Goal: Task Accomplishment & Management: Use online tool/utility

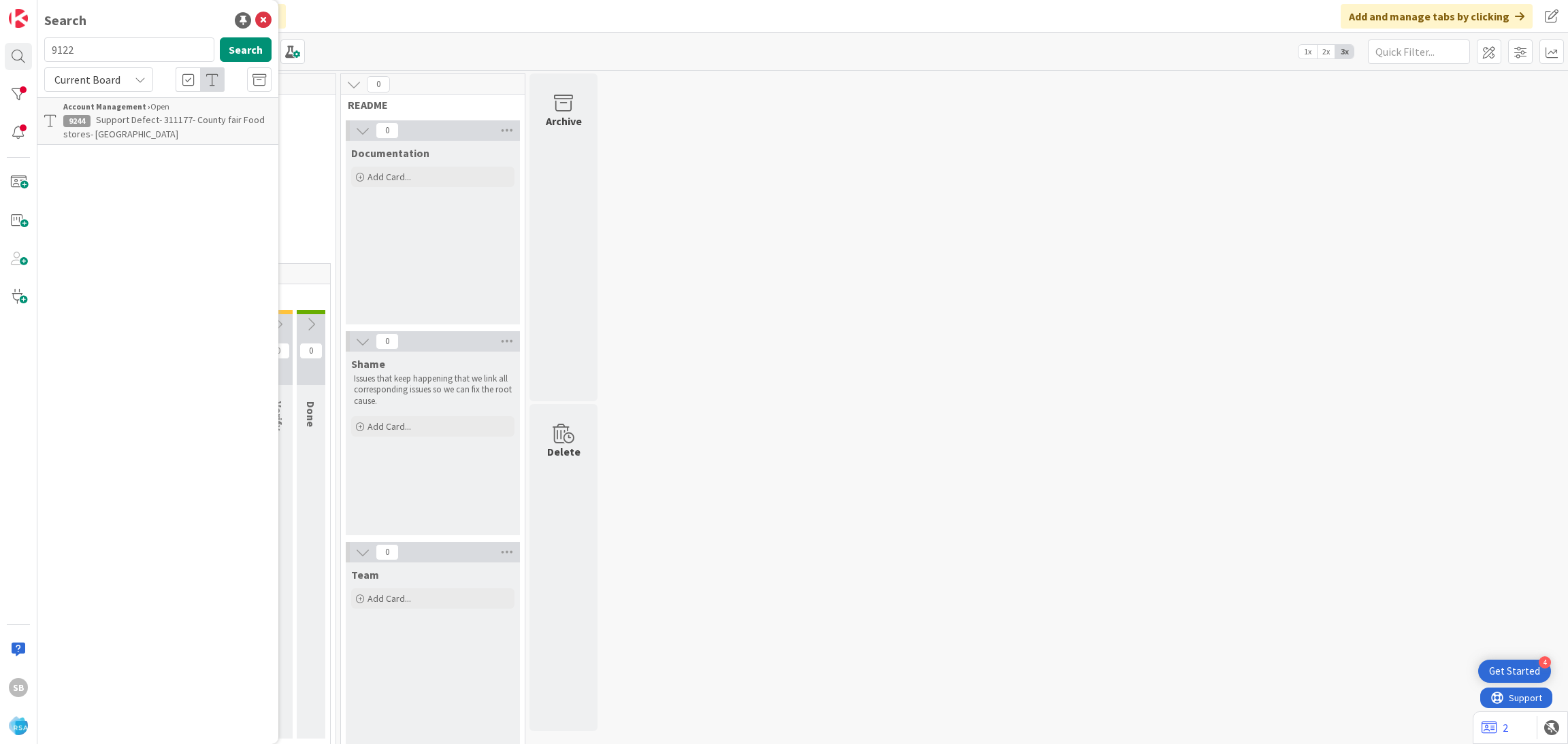
type input "9122"
click at [112, 79] on span "Current Board" at bounding box center [87, 80] width 66 height 14
click at [119, 140] on span "All Boards" at bounding box center [123, 136] width 142 height 20
click at [138, 126] on p "[PERSON_NAME] Market – Member Promos, Campaigns & Portal (App & Web)" at bounding box center [168, 127] width 208 height 29
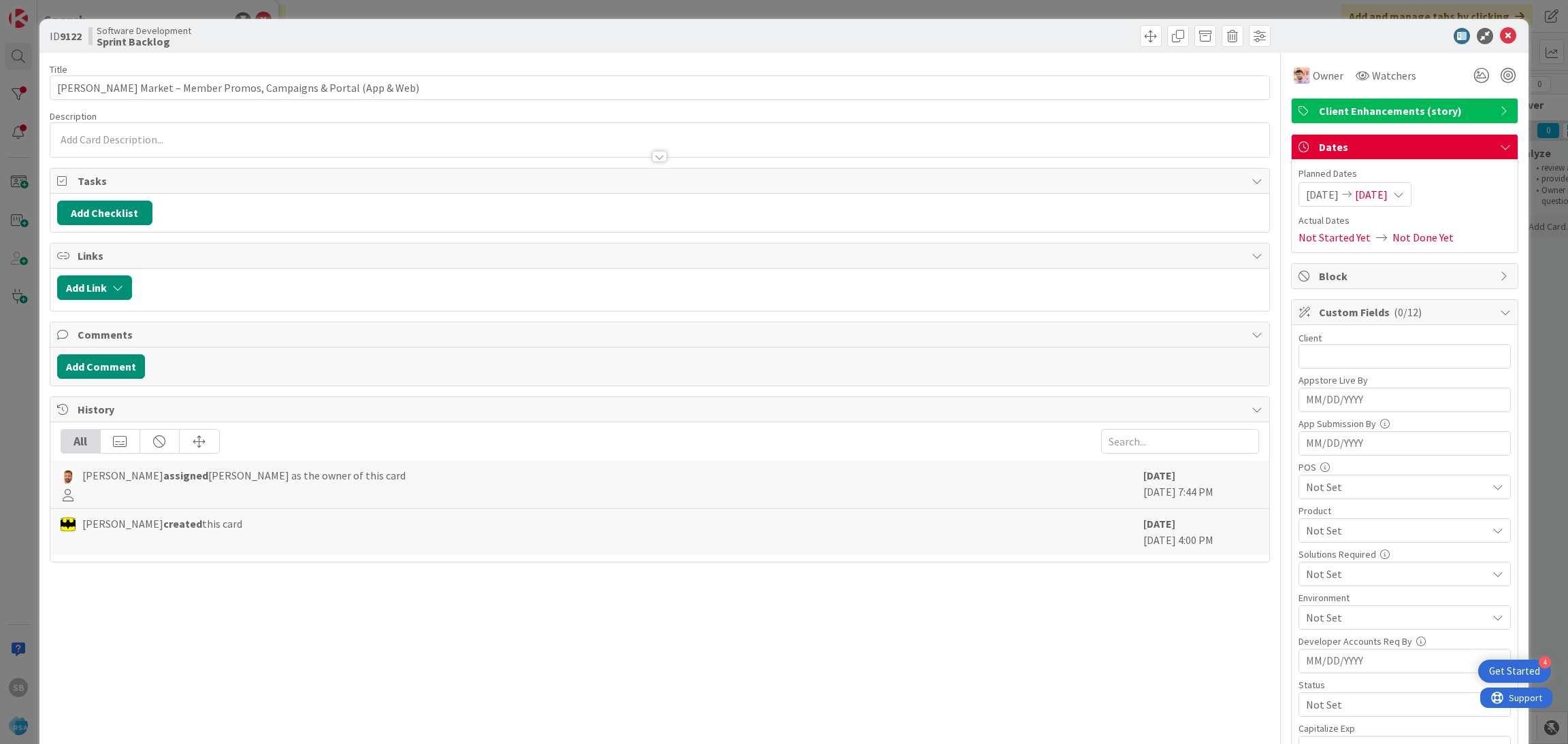
click at [275, 138] on div at bounding box center [660, 140] width 1220 height 34
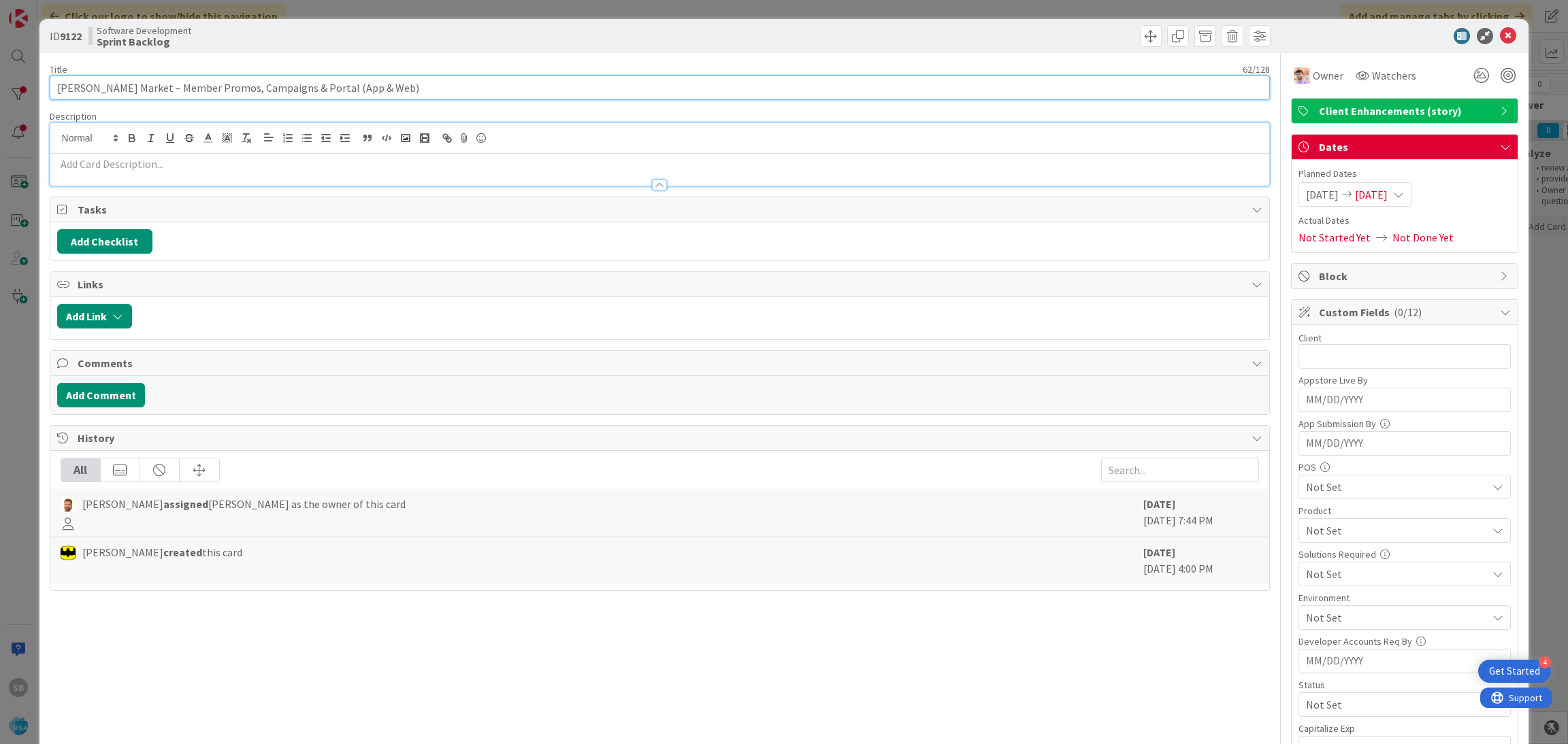
click at [410, 85] on input "[PERSON_NAME] Market – Member Promos, Campaigns & Portal (App & Web)" at bounding box center [660, 88] width 1221 height 25
click at [1501, 34] on icon at bounding box center [1509, 36] width 16 height 16
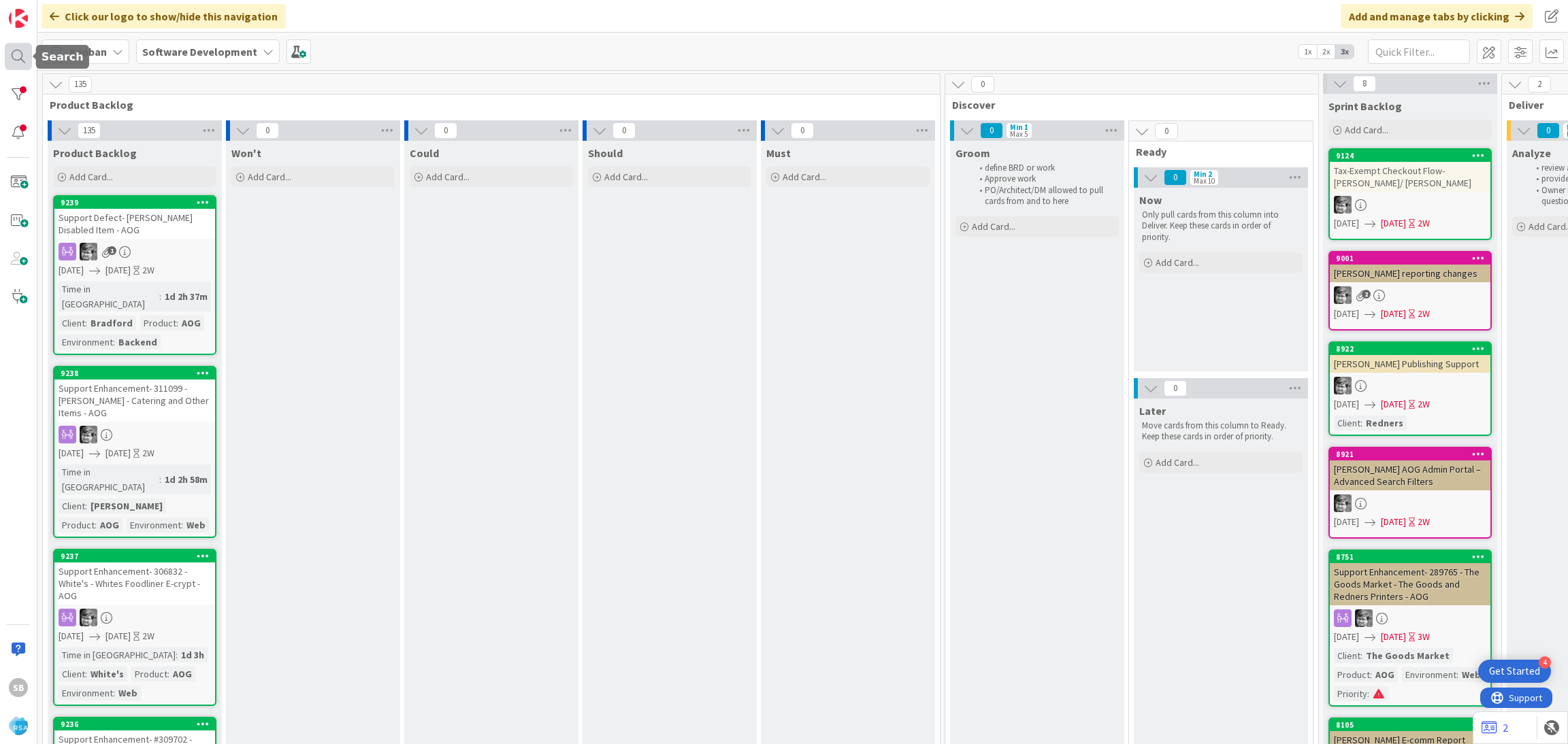
click at [25, 62] on div at bounding box center [18, 56] width 27 height 27
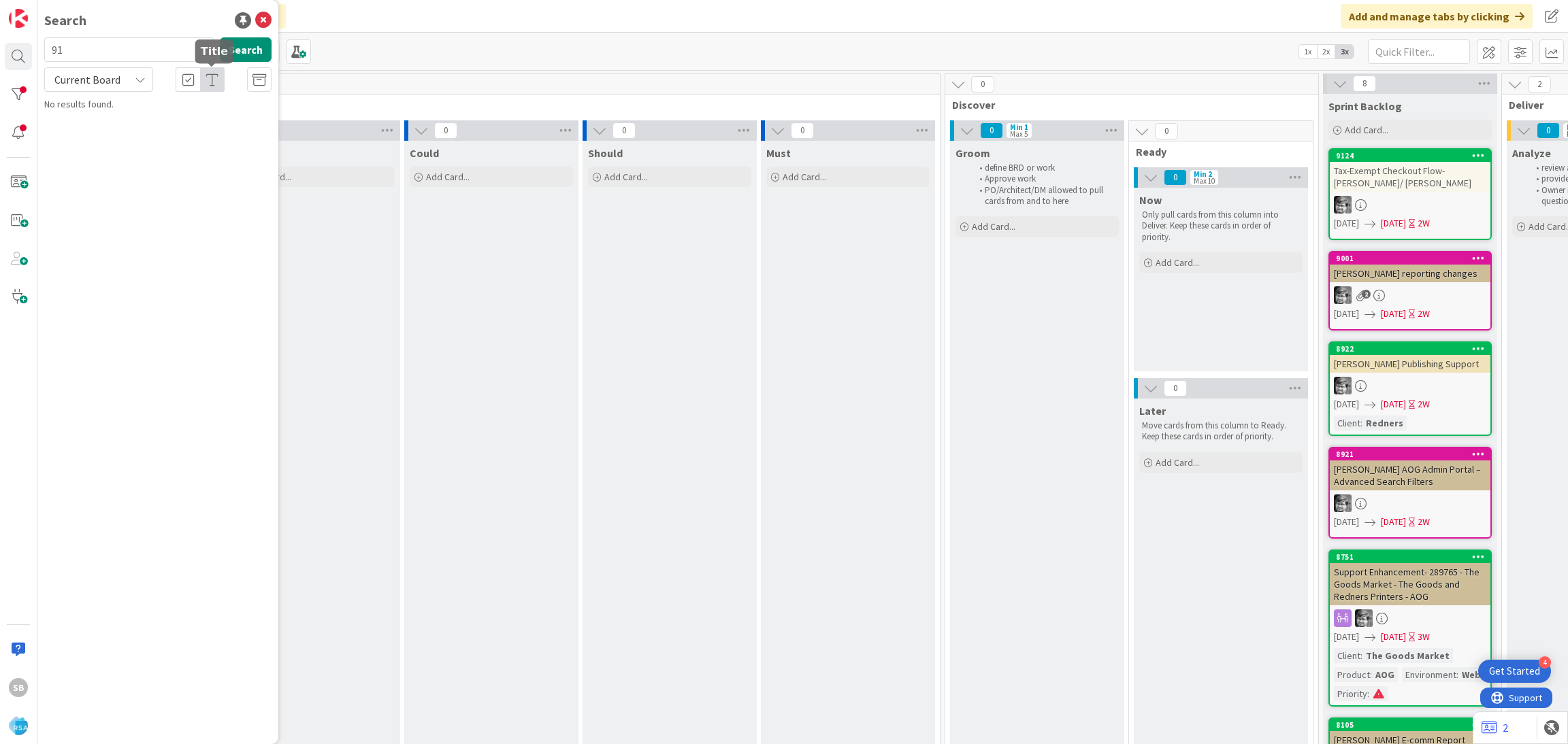
type input "9"
type input "8798"
click at [172, 128] on p "Enable RSA Employee Module for Valli Produce" at bounding box center [168, 127] width 208 height 29
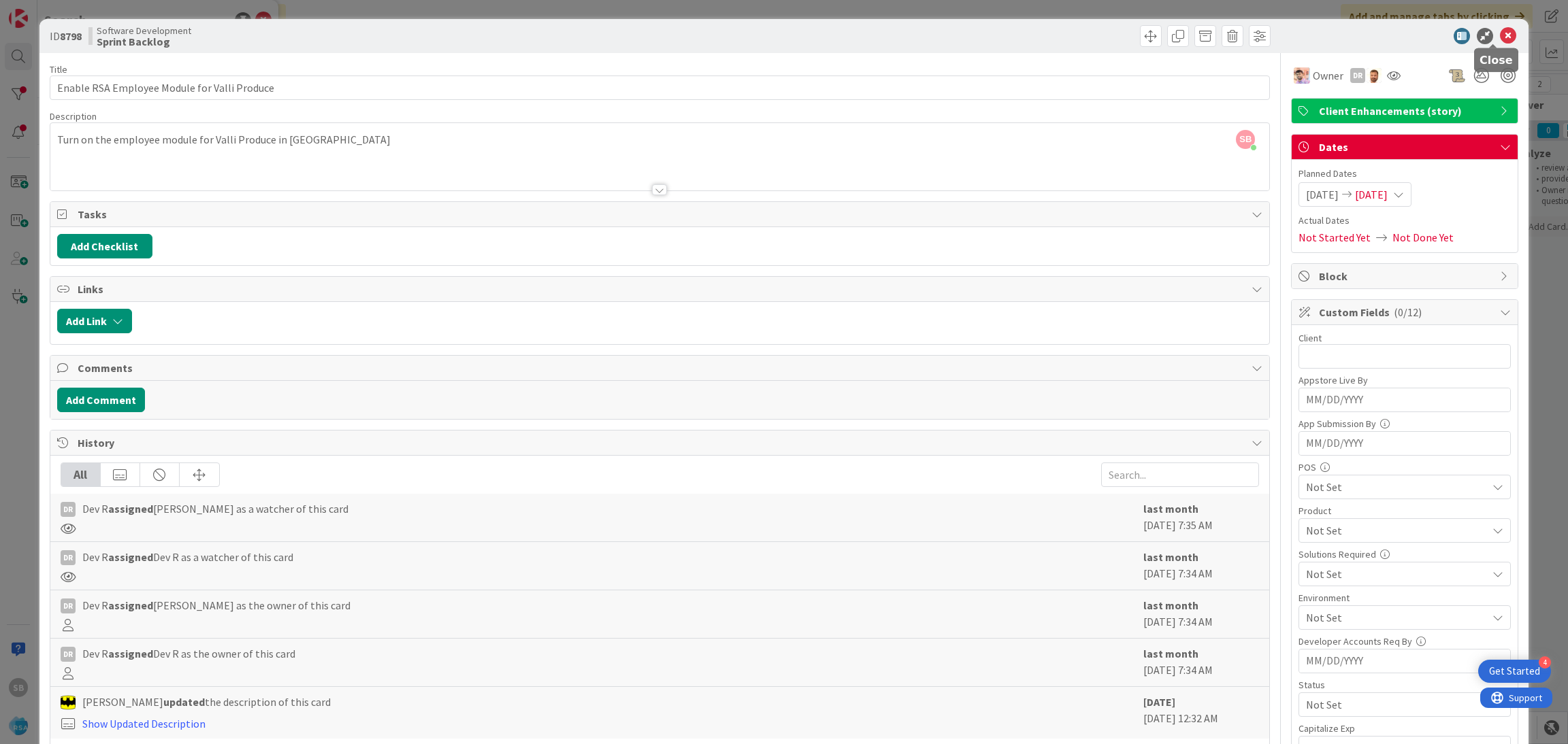
click at [1501, 42] on icon at bounding box center [1509, 36] width 16 height 16
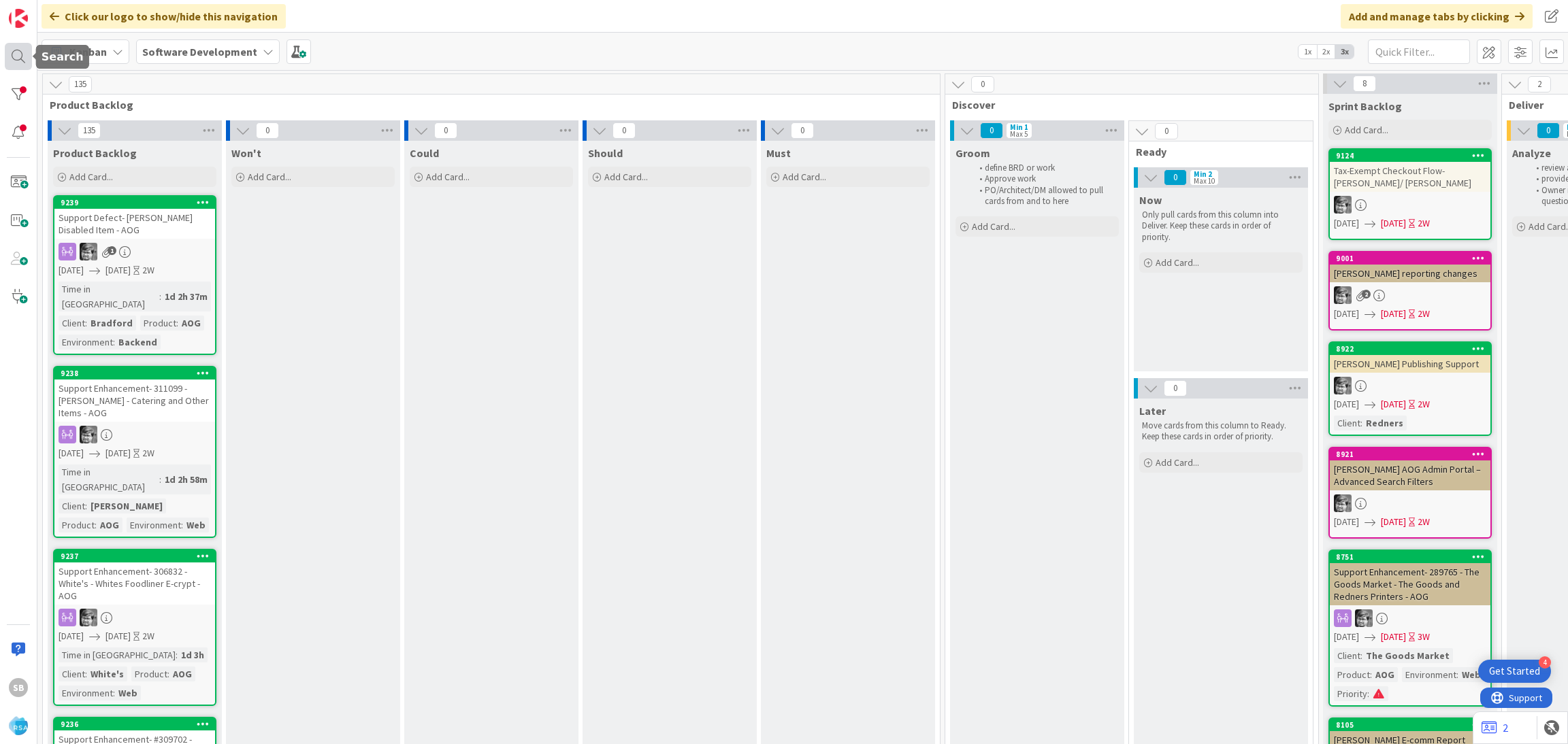
click at [15, 56] on div at bounding box center [18, 56] width 27 height 27
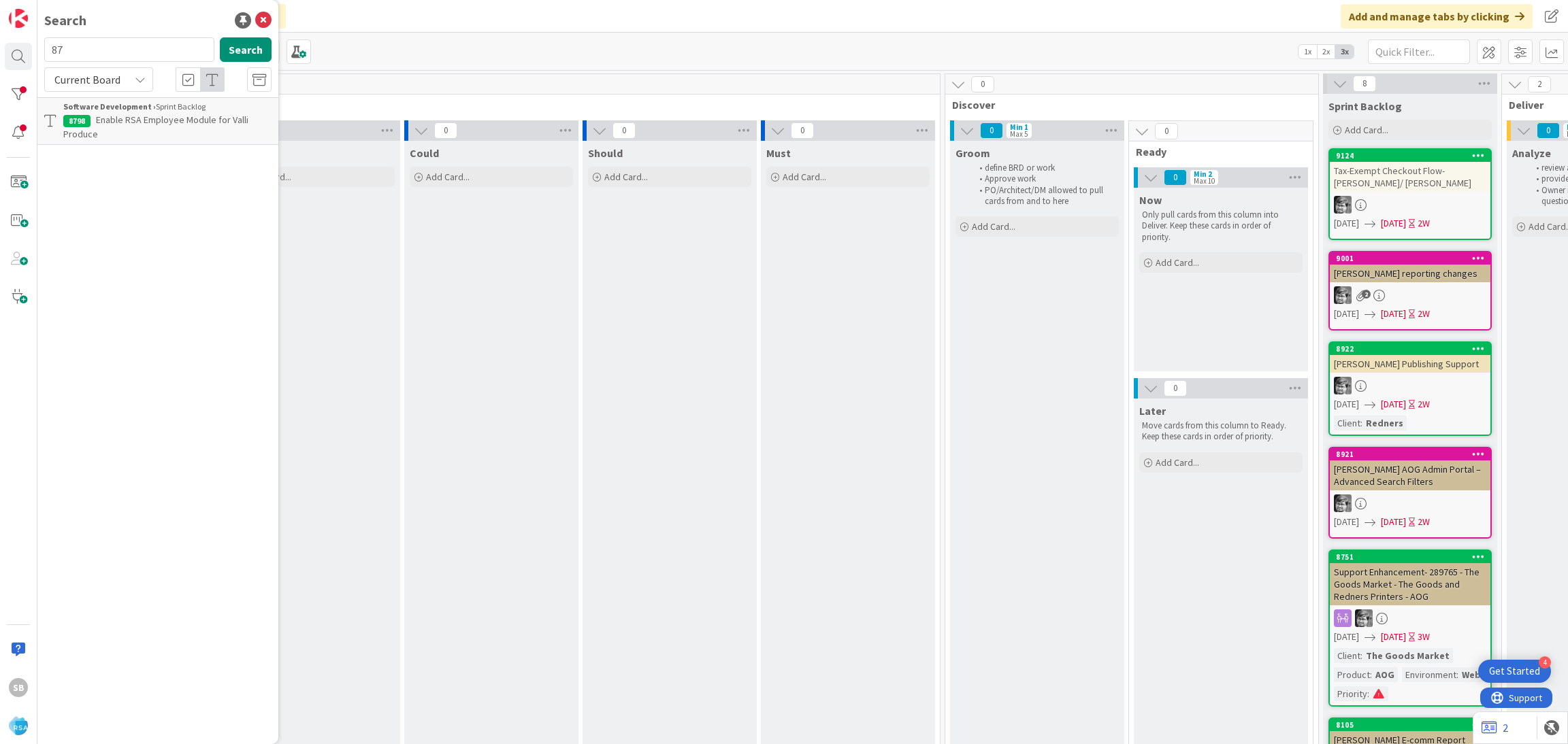
type input "8"
type input "9255"
click at [106, 84] on span "Current Board" at bounding box center [87, 80] width 66 height 14
click at [124, 138] on span "All Boards" at bounding box center [123, 136] width 142 height 20
click at [167, 111] on div "Account Management › Open" at bounding box center [168, 107] width 208 height 12
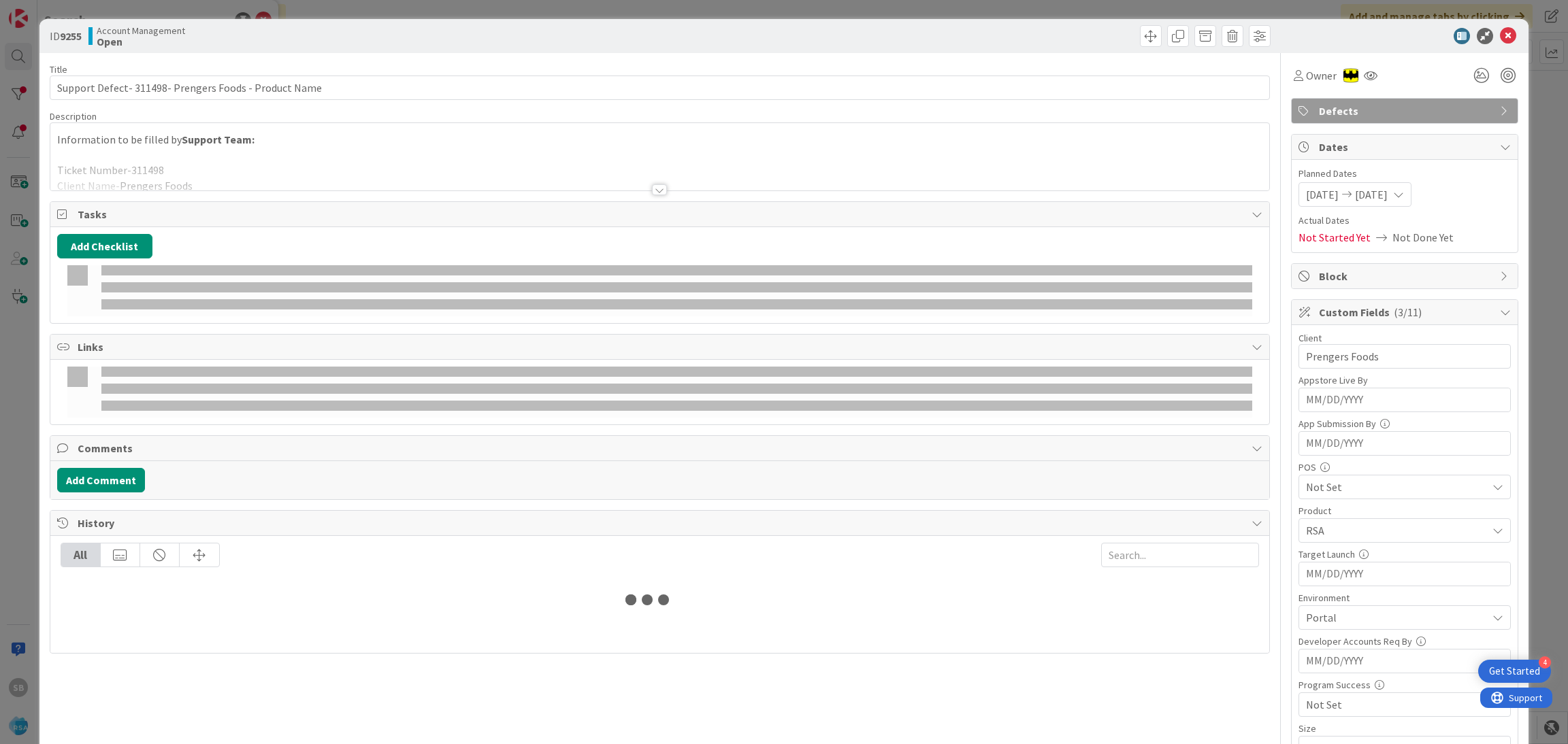
scroll to position [344, 0]
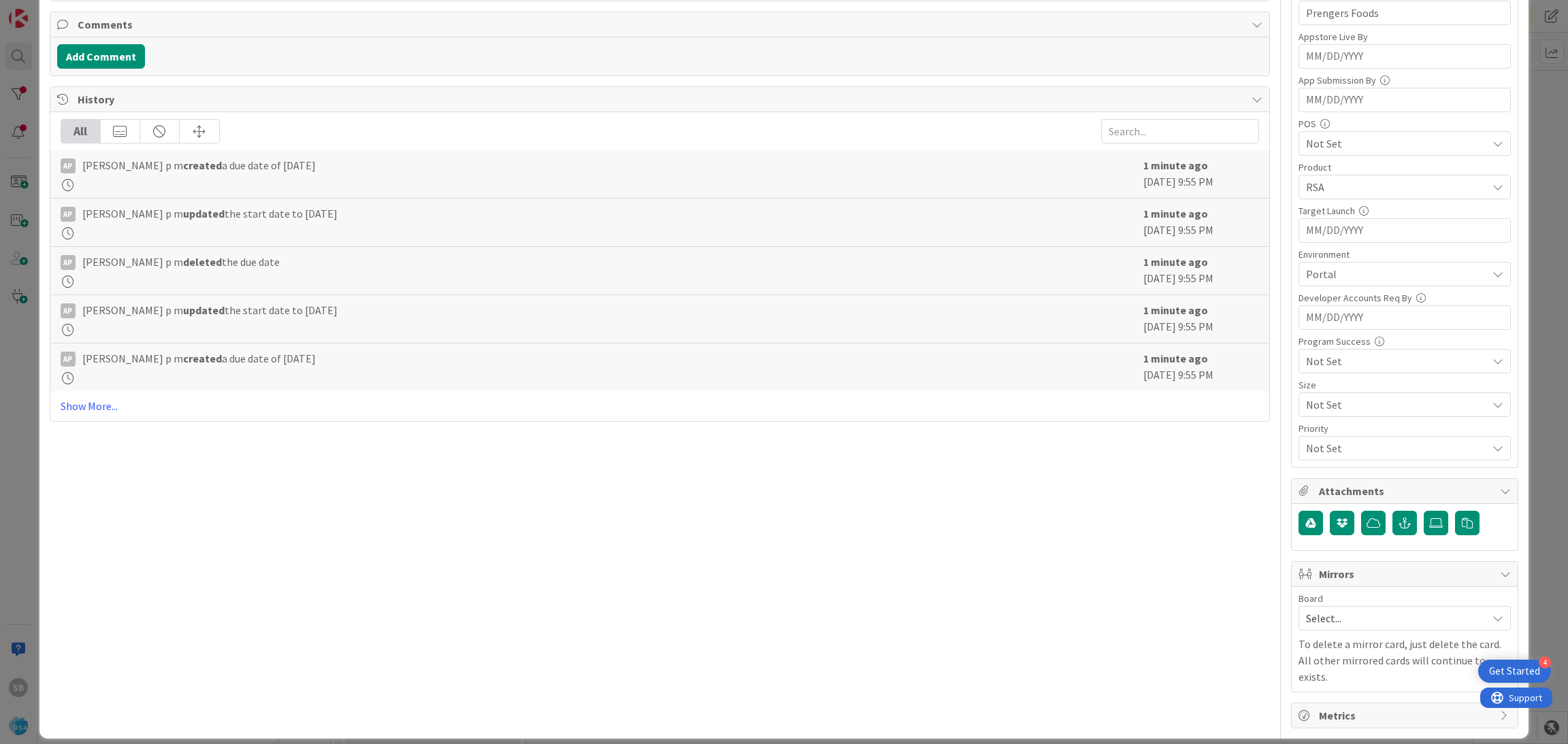
click at [1330, 609] on div "Select..." at bounding box center [1405, 618] width 213 height 25
click at [1324, 706] on span "Software Development" at bounding box center [1414, 707] width 180 height 20
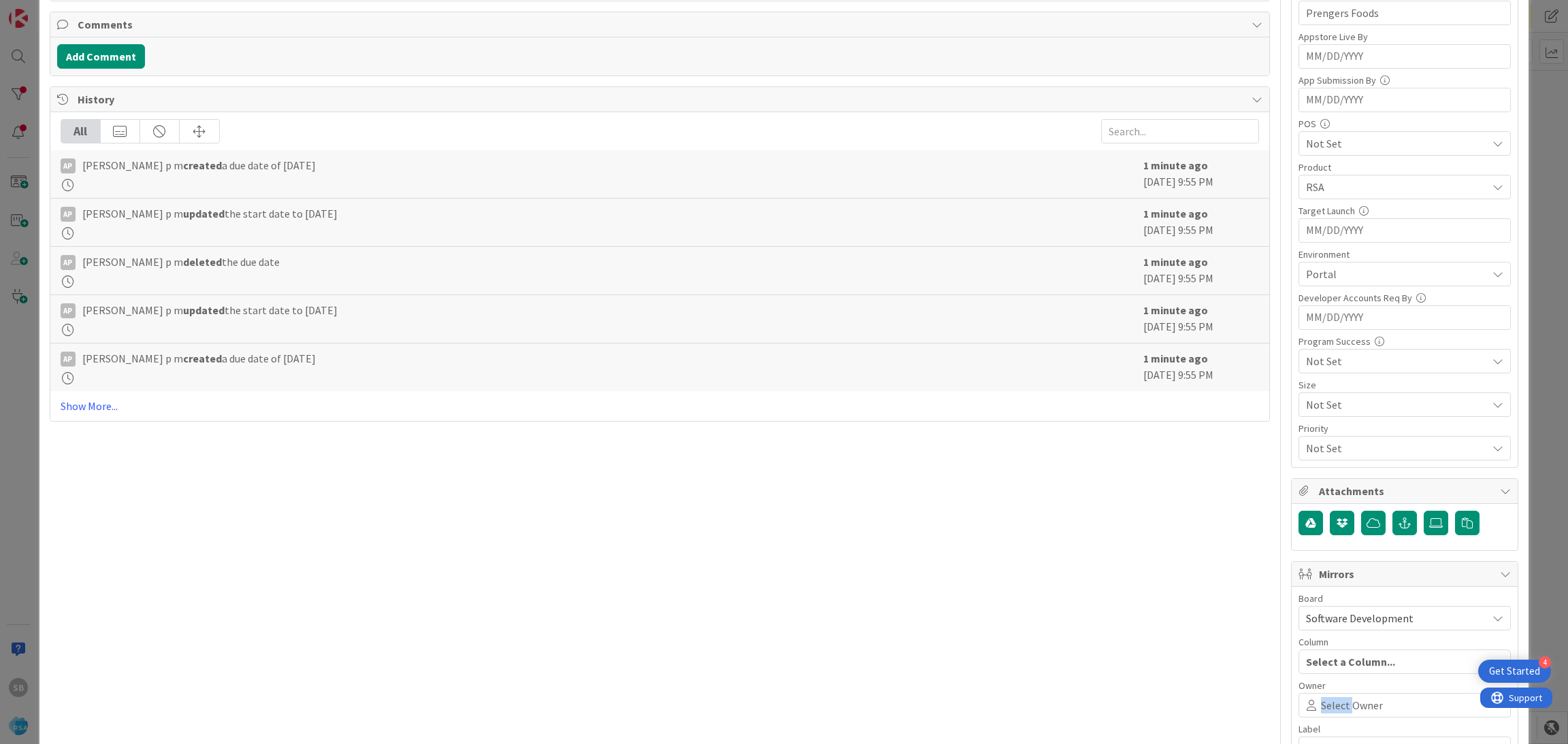
click at [1321, 706] on span "Select Owner" at bounding box center [1352, 705] width 62 height 16
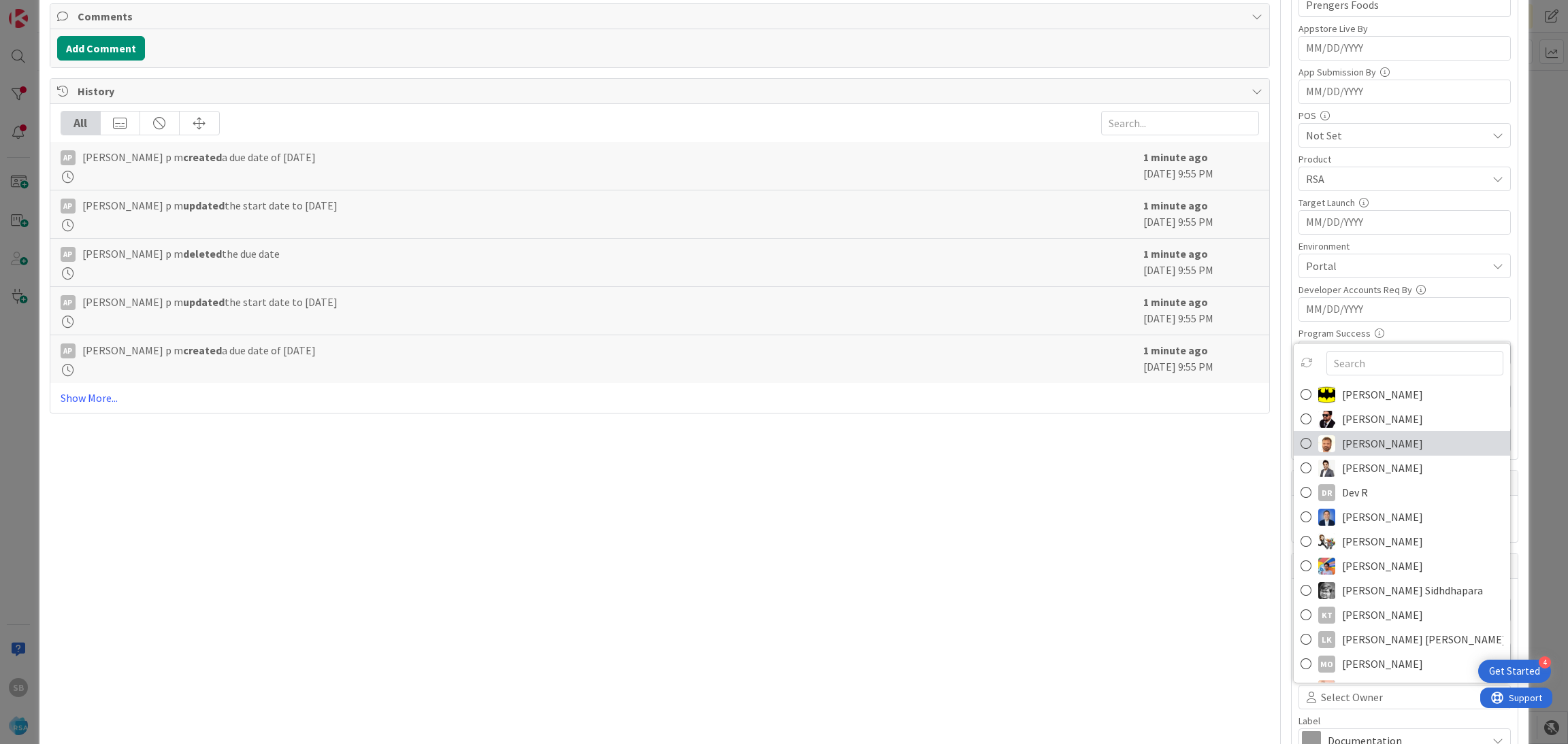
click at [1351, 451] on span "[PERSON_NAME]" at bounding box center [1383, 444] width 81 height 20
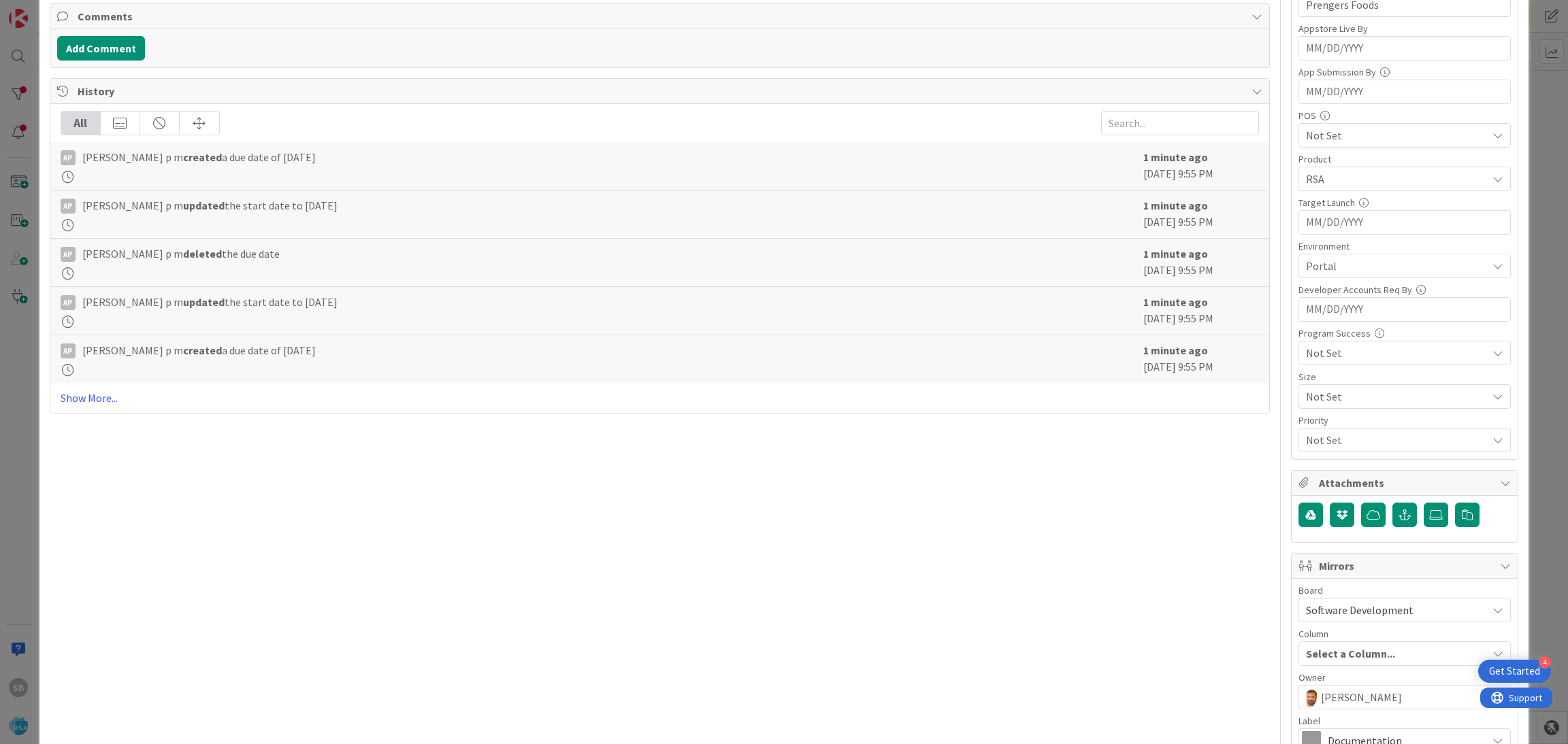
scroll to position [506, 0]
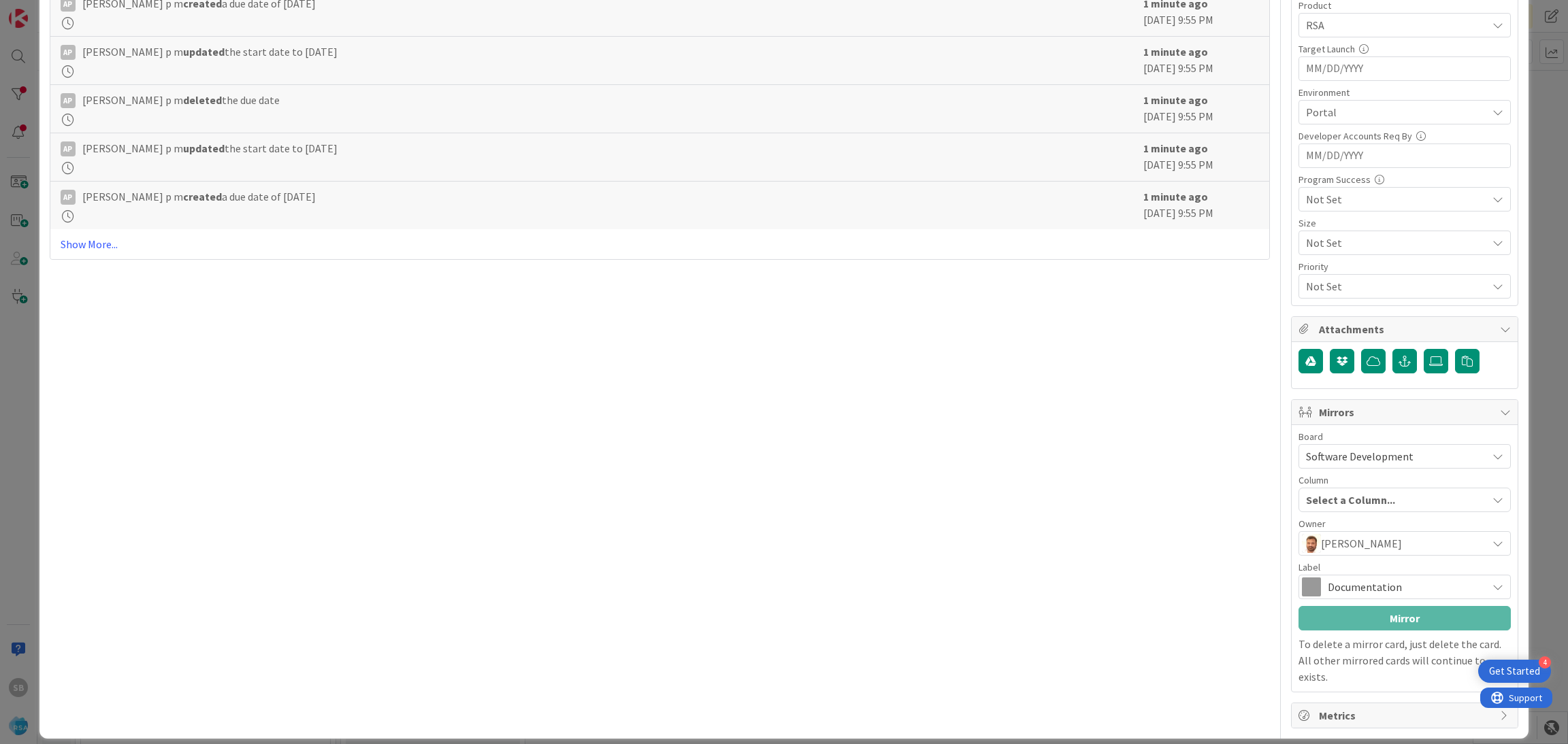
click at [1320, 602] on div "Board Software Development Account Management Software Development Column Selec…" at bounding box center [1405, 559] width 213 height 253
click at [1328, 588] on span "Documentation" at bounding box center [1405, 587] width 153 height 19
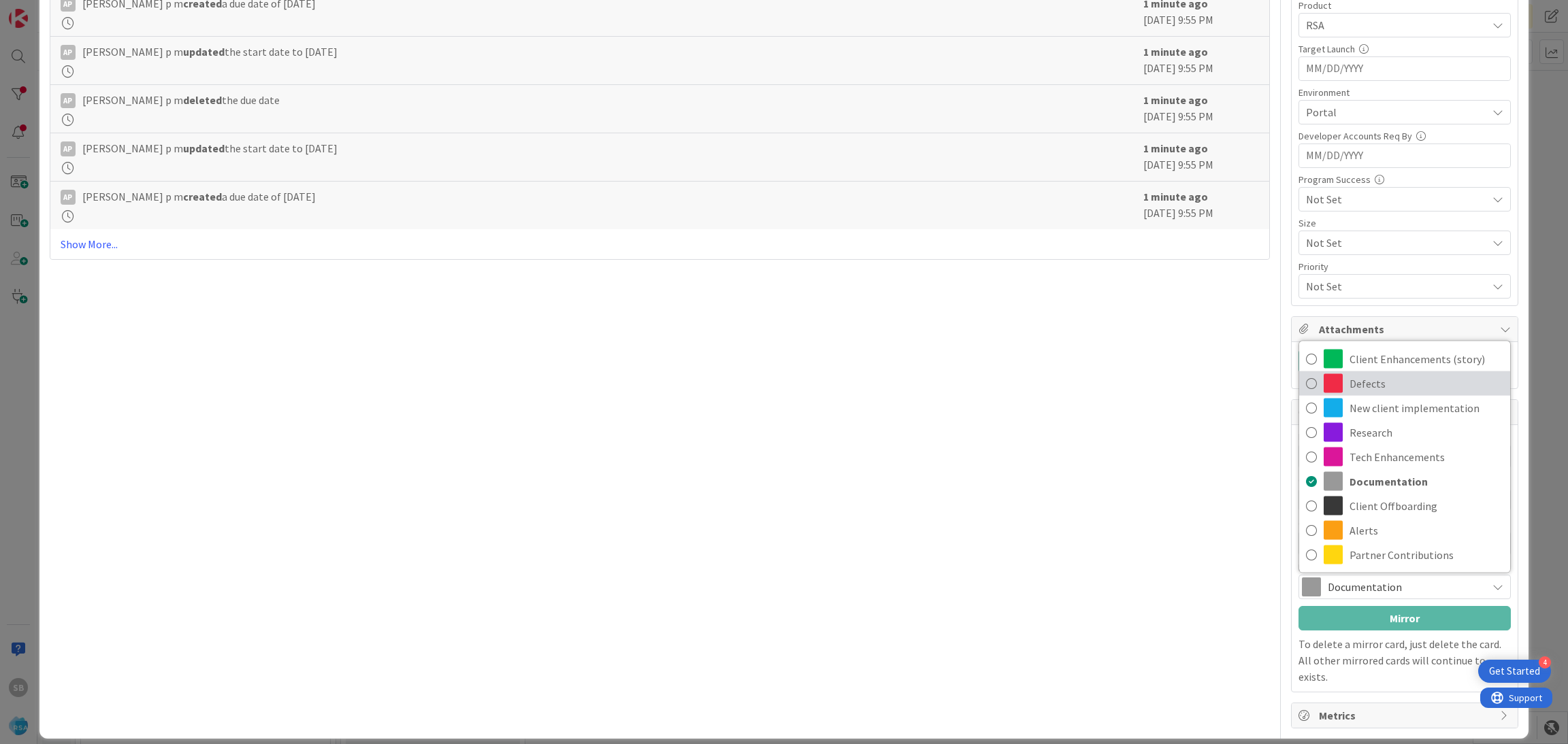
click at [1374, 389] on span "Defects" at bounding box center [1427, 384] width 154 height 20
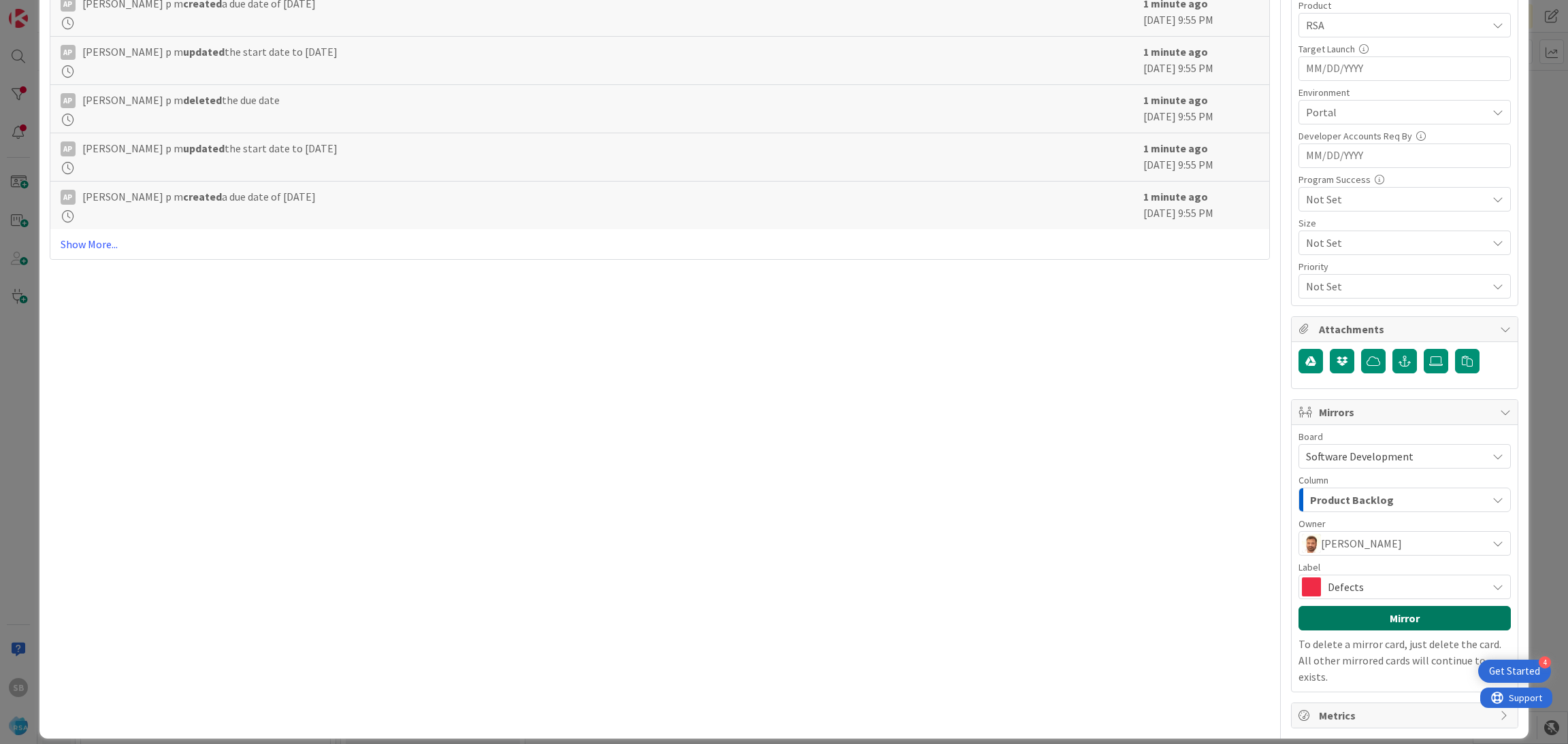
click at [1373, 613] on button "Mirror" at bounding box center [1405, 618] width 213 height 25
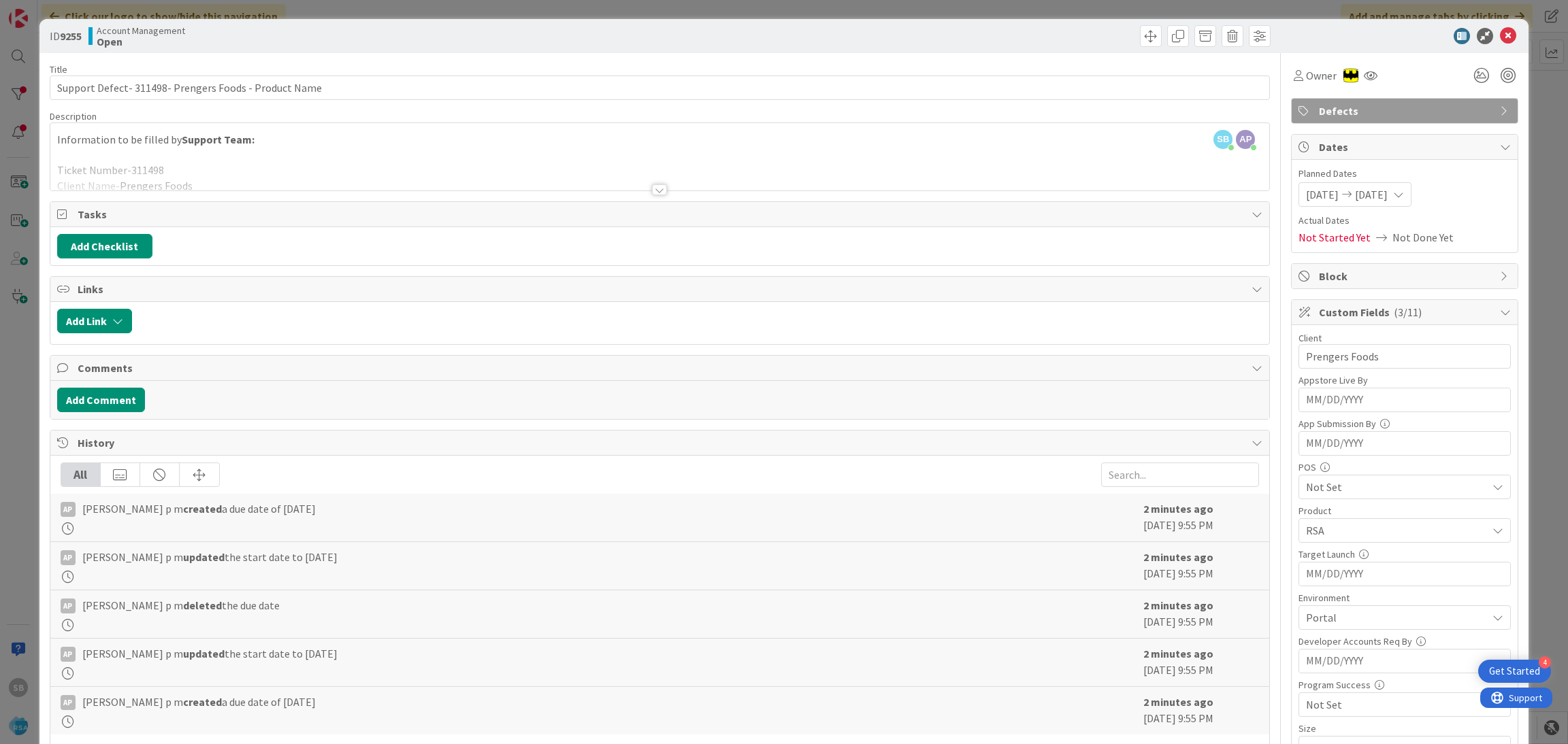
scroll to position [430, 0]
